Goal: Check status: Check status

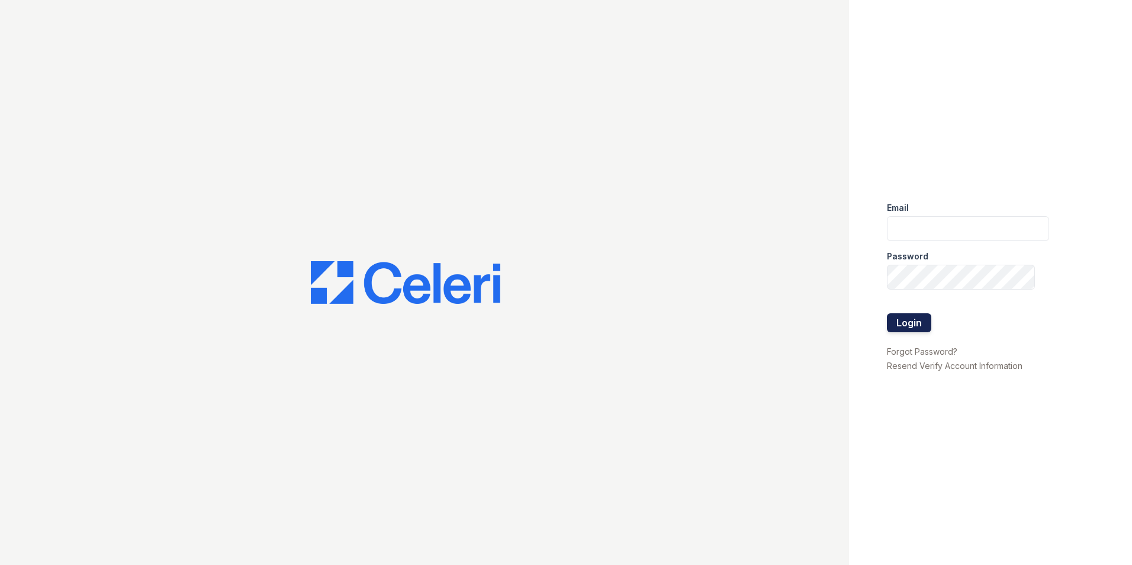
type input "[EMAIL_ADDRESS][DOMAIN_NAME]"
click at [929, 319] on button "Login" at bounding box center [909, 322] width 44 height 19
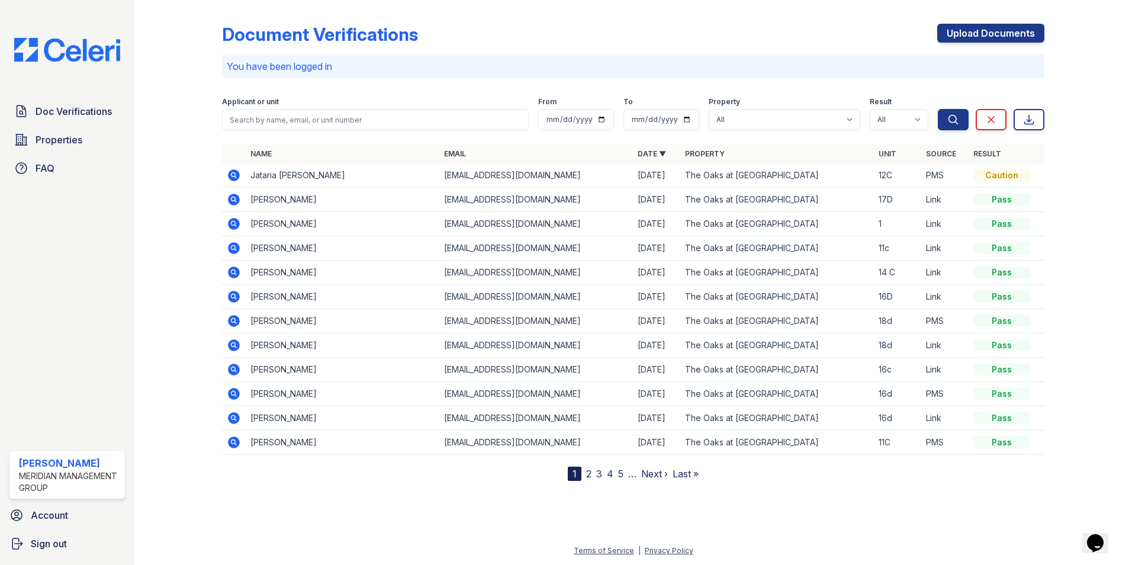
click at [234, 177] on icon at bounding box center [234, 175] width 12 height 12
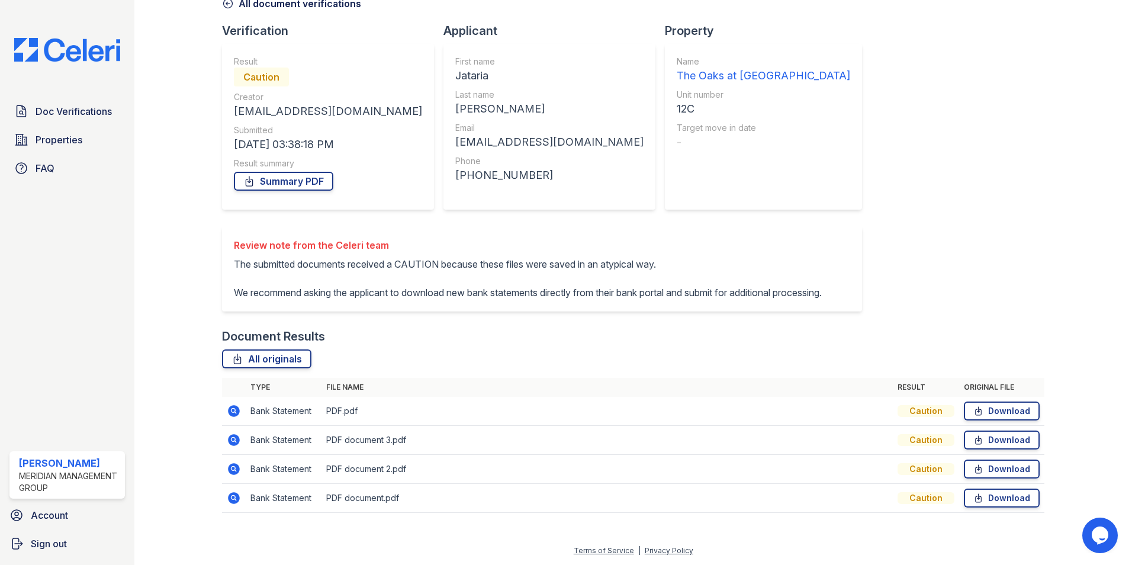
scroll to position [79, 0]
drag, startPoint x: 570, startPoint y: 126, endPoint x: 409, endPoint y: 132, distance: 160.6
click at [444, 132] on div "First name Jataria Last name Barrow Email jatariabarrow2021@gmail.com Phone +14…" at bounding box center [550, 127] width 212 height 166
copy div "[EMAIL_ADDRESS][DOMAIN_NAME]"
